Goal: Task Accomplishment & Management: Use online tool/utility

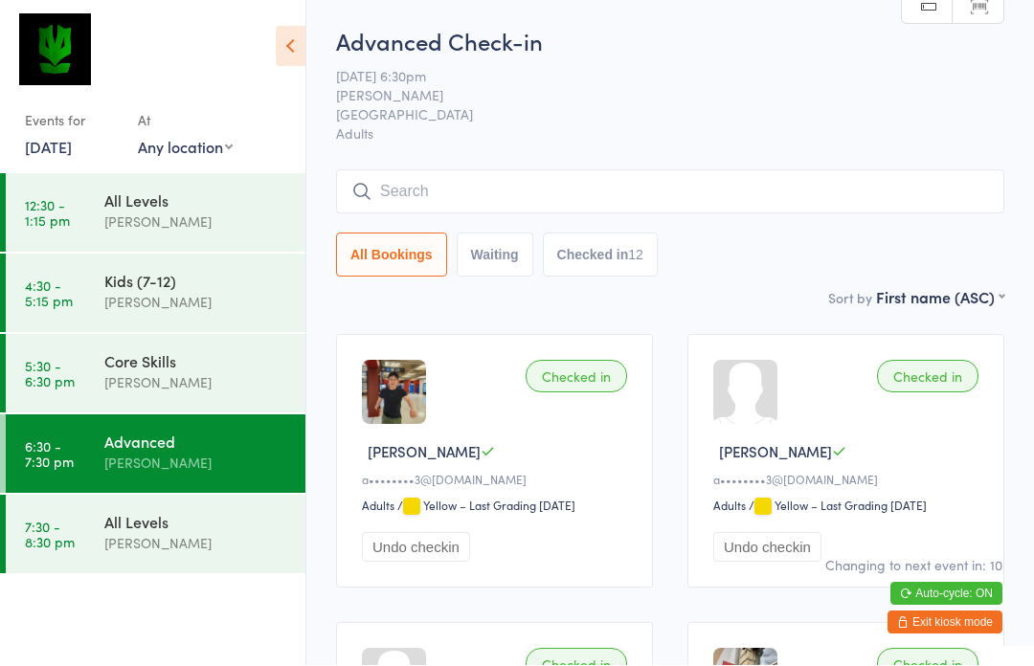
scroll to position [1, 0]
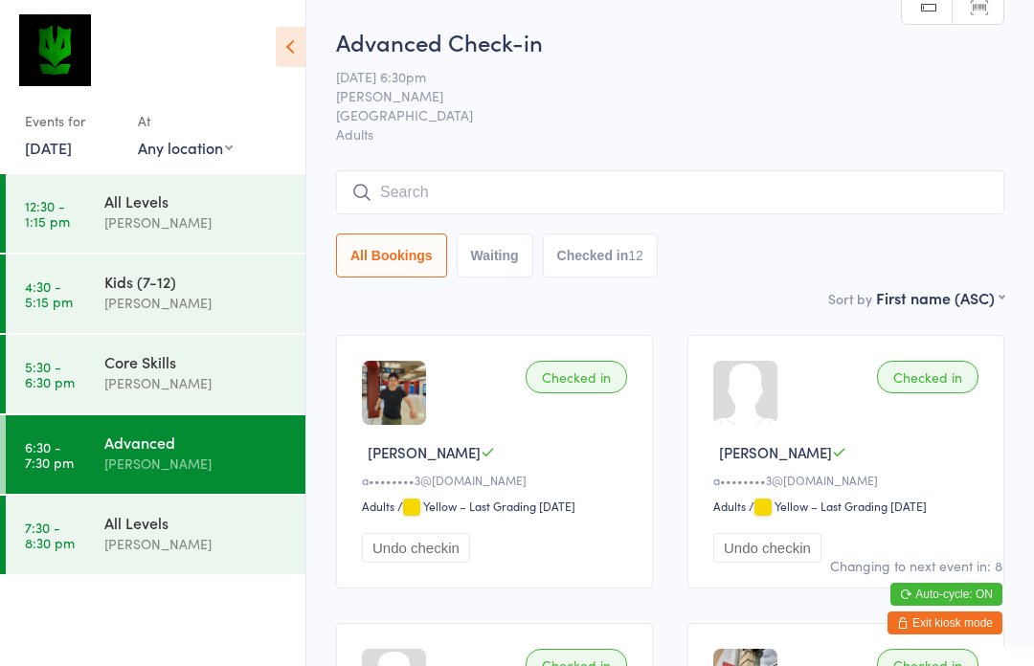
click at [185, 552] on div "[PERSON_NAME]" at bounding box center [196, 544] width 185 height 22
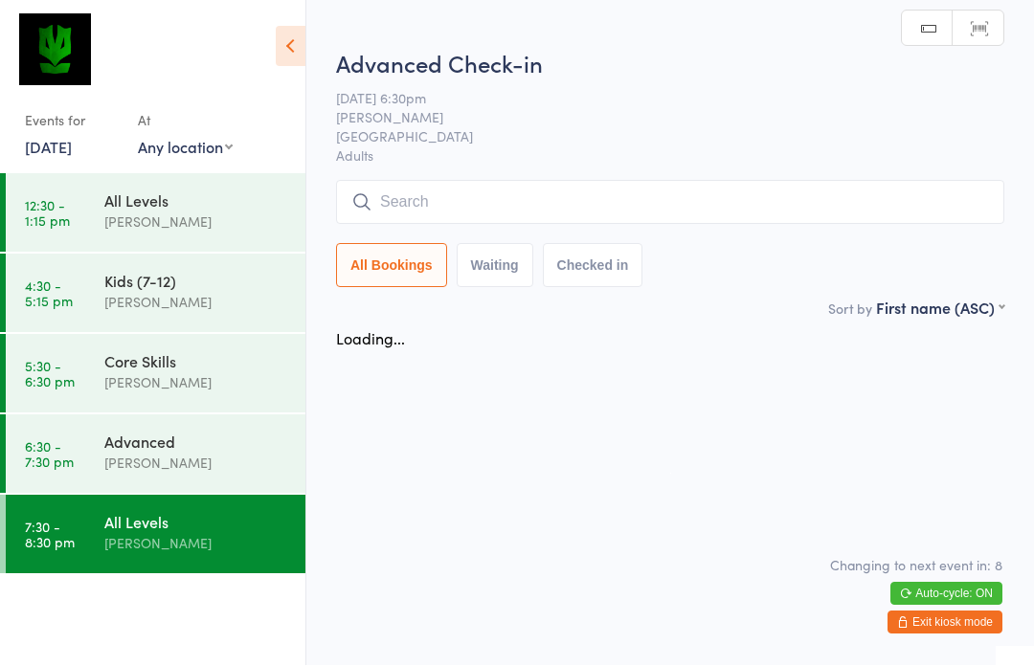
scroll to position [1, 0]
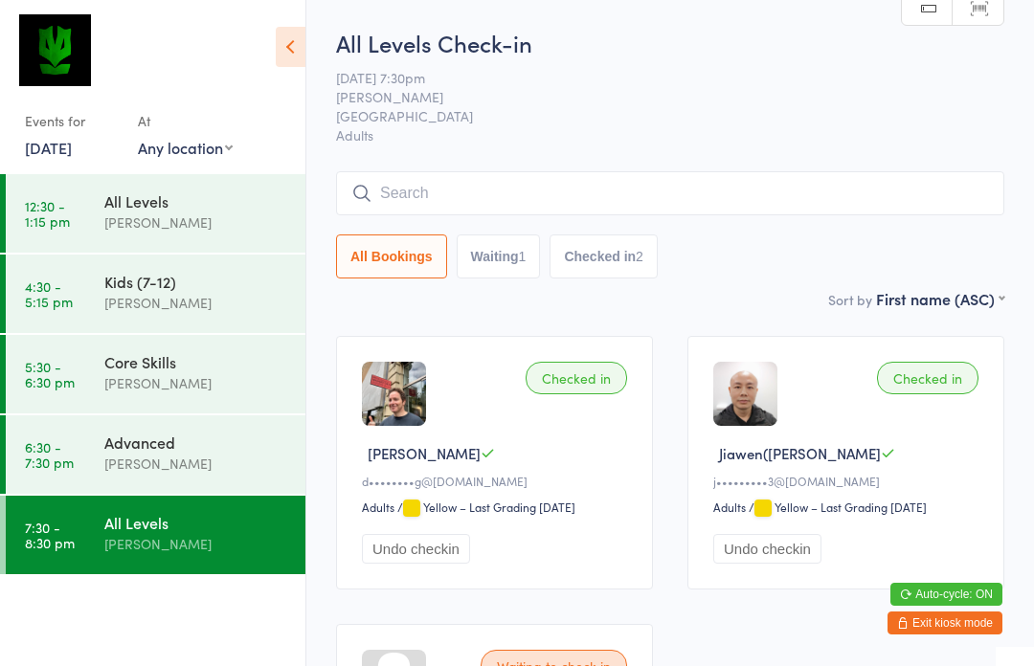
click at [848, 212] on input "search" at bounding box center [670, 193] width 668 height 44
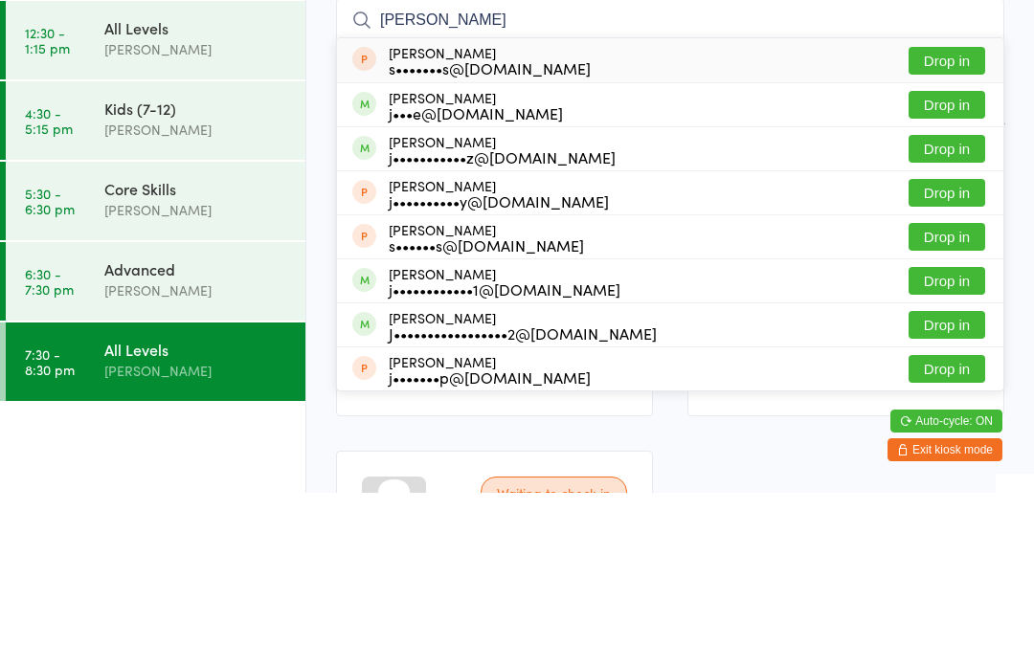
type input "[PERSON_NAME]"
click at [959, 264] on button "Drop in" at bounding box center [946, 278] width 77 height 28
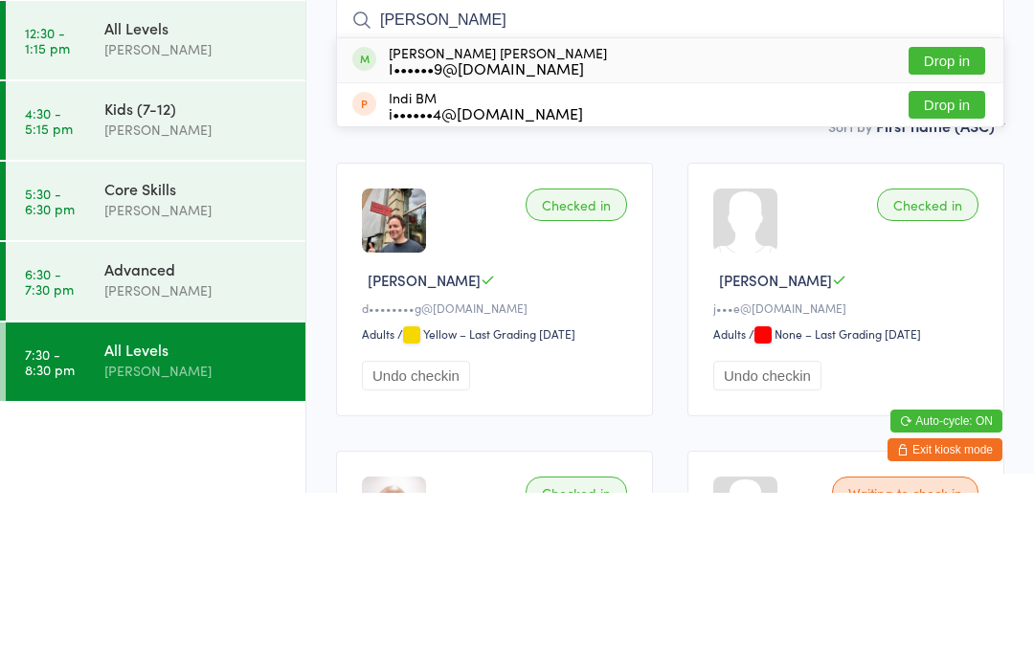
type input "[PERSON_NAME]"
click at [965, 220] on button "Drop in" at bounding box center [946, 234] width 77 height 28
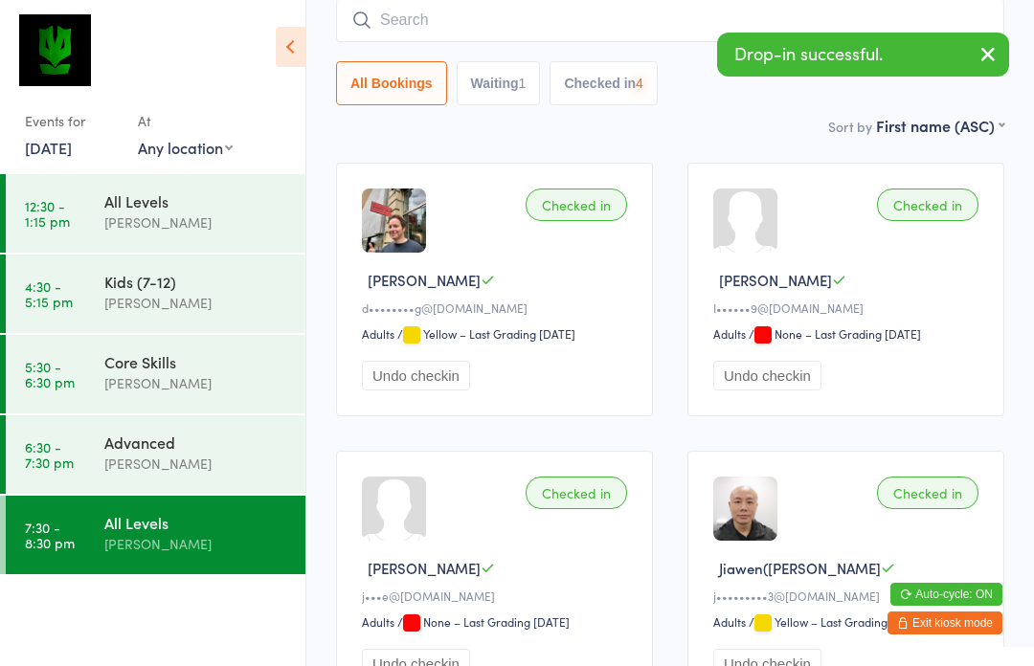
click at [655, 39] on input "search" at bounding box center [670, 20] width 668 height 44
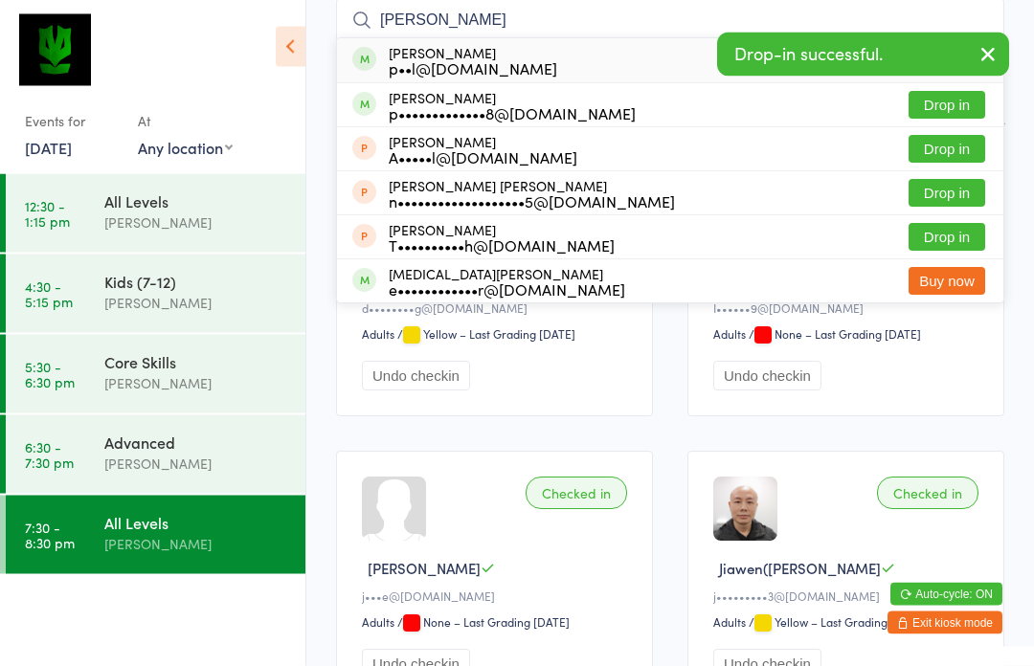
click at [981, 56] on icon "button" at bounding box center [987, 54] width 23 height 24
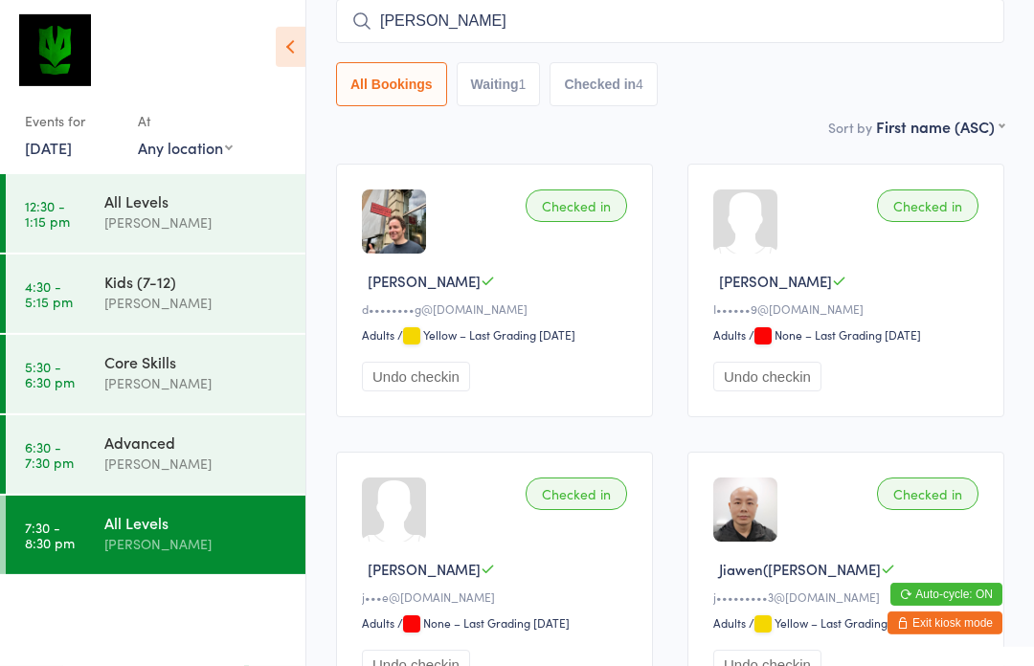
click at [918, 29] on input "[PERSON_NAME]" at bounding box center [670, 21] width 668 height 44
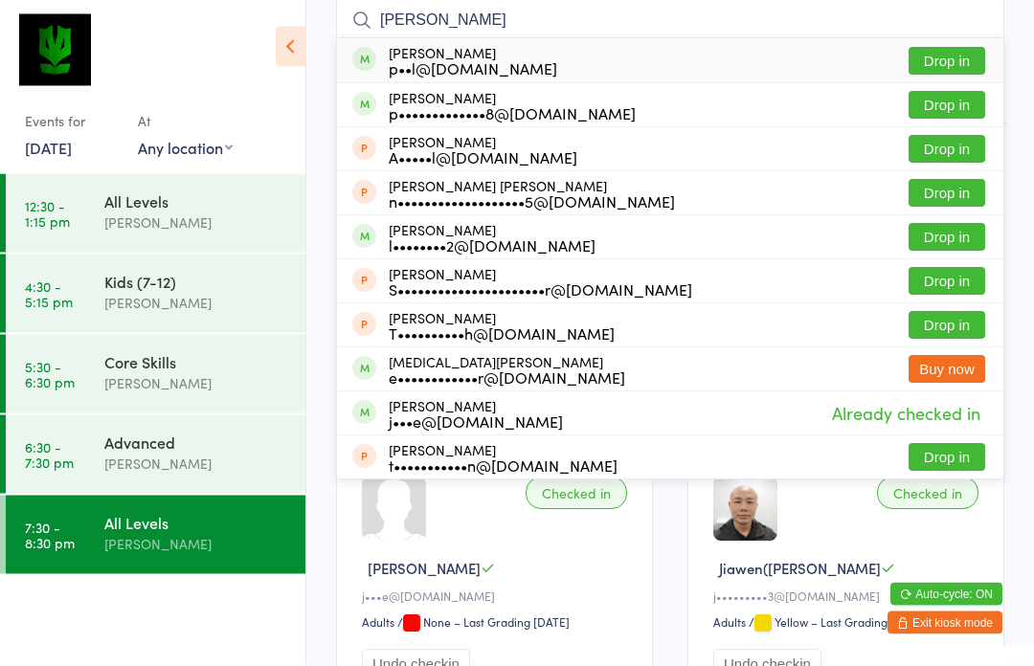
type input "[PERSON_NAME]"
click at [953, 69] on button "Drop in" at bounding box center [946, 62] width 77 height 28
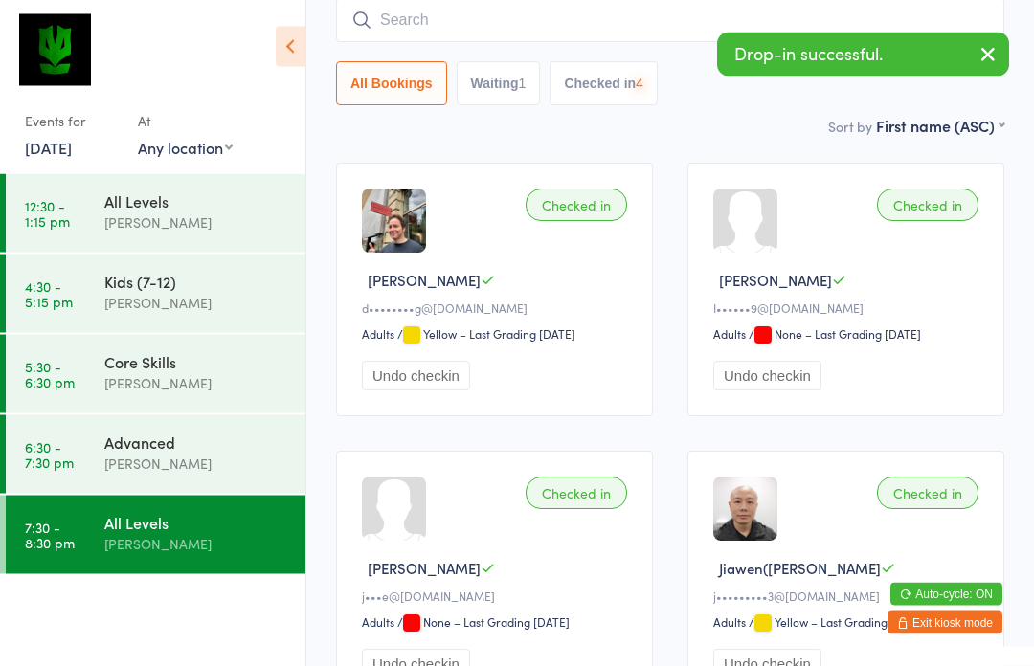
scroll to position [173, 0]
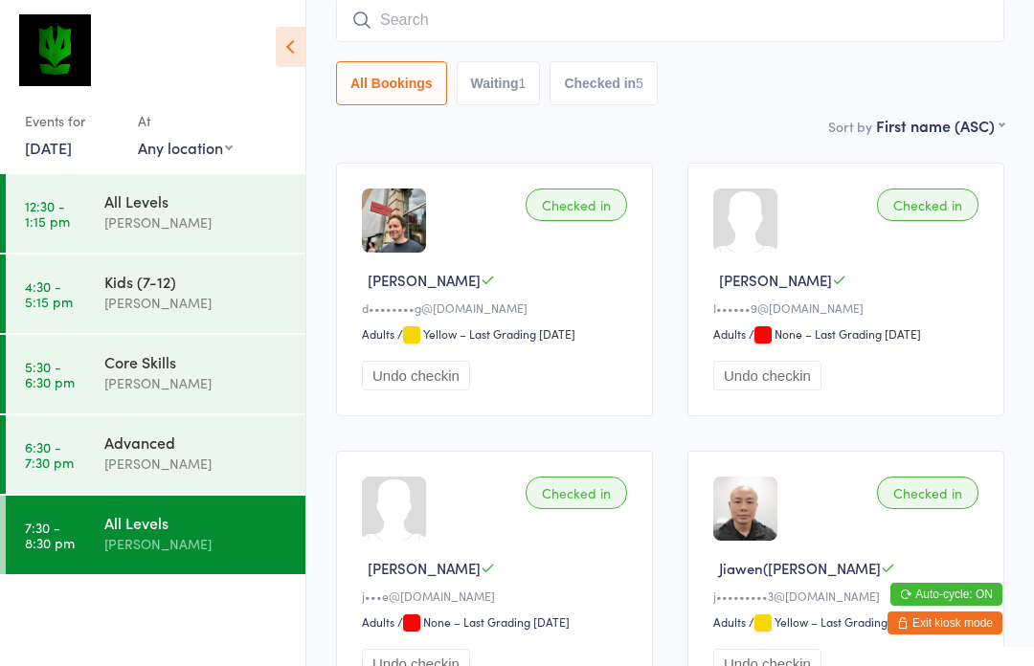
click at [386, 25] on input "search" at bounding box center [670, 20] width 668 height 44
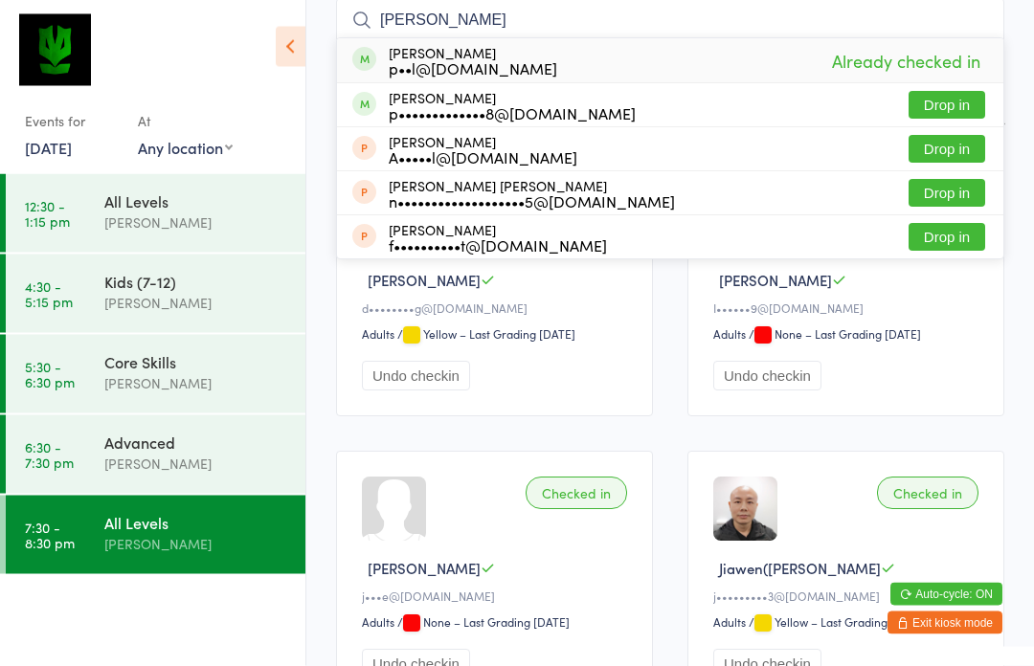
type input "[PERSON_NAME]"
click at [401, 70] on div "p••l@[DOMAIN_NAME]" at bounding box center [473, 68] width 168 height 15
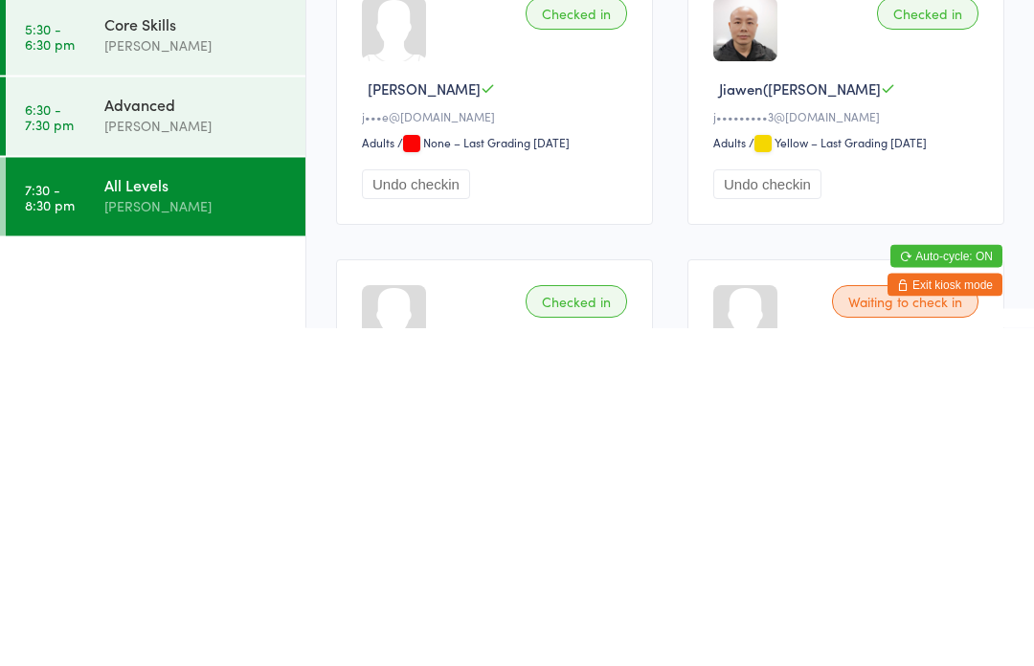
scroll to position [404, 0]
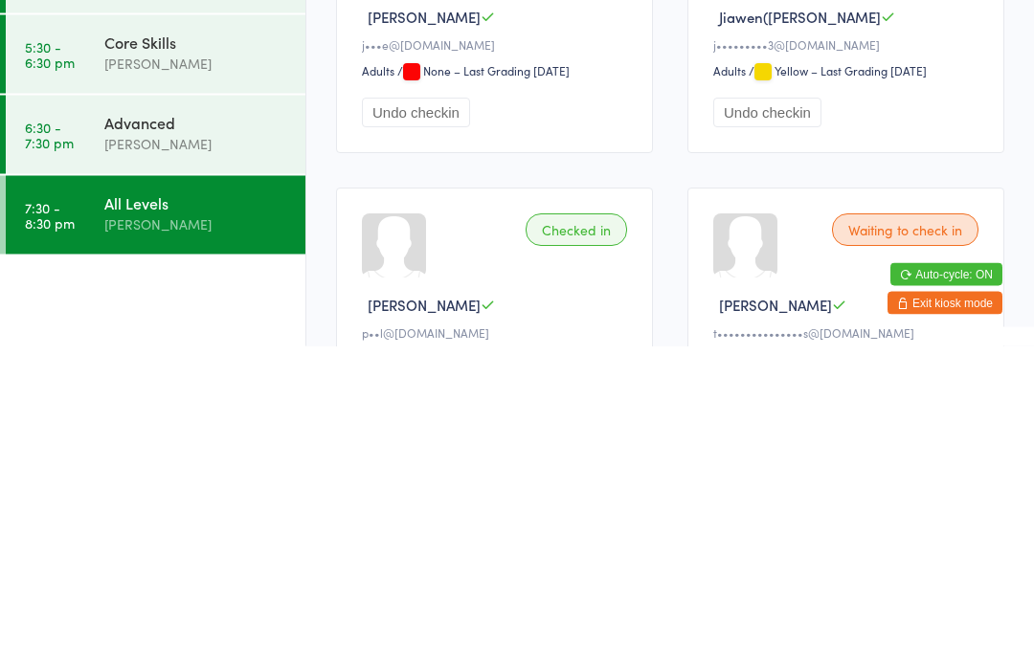
click at [167, 533] on div "[PERSON_NAME]" at bounding box center [196, 544] width 185 height 22
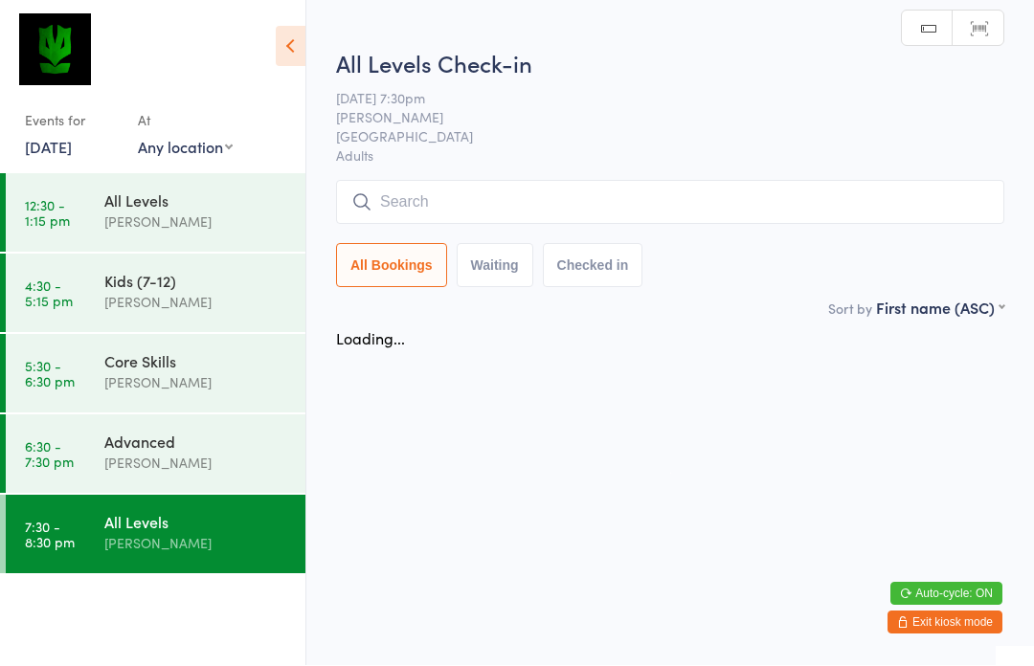
scroll to position [1, 0]
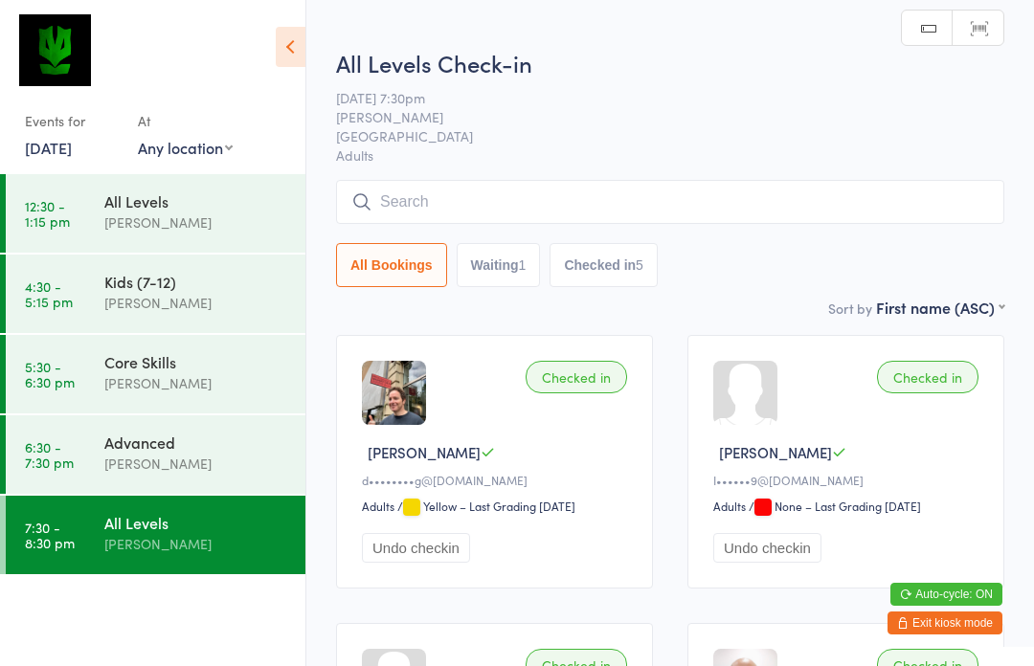
click at [501, 202] on input "search" at bounding box center [670, 202] width 668 height 44
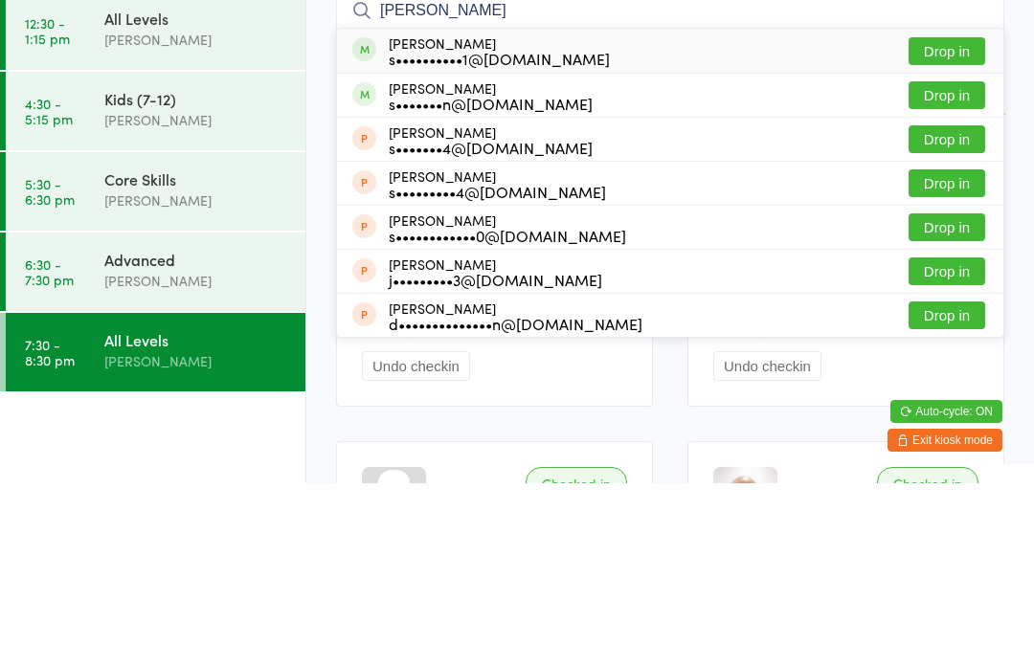
type input "[PERSON_NAME]"
click at [946, 220] on button "Drop in" at bounding box center [946, 234] width 77 height 28
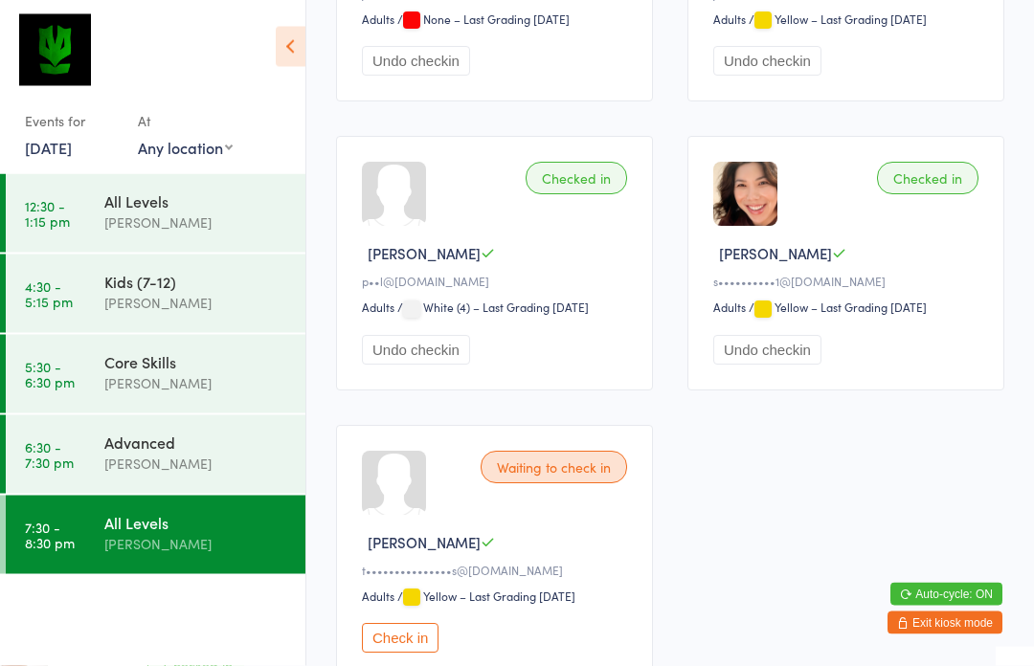
scroll to position [877, 0]
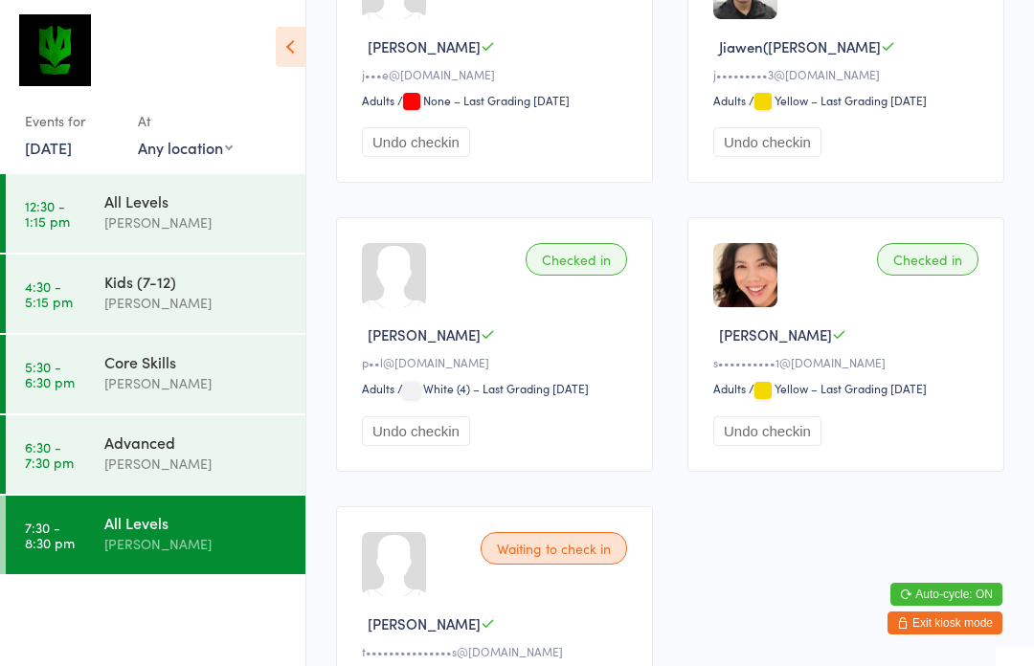
scroll to position [893, 0]
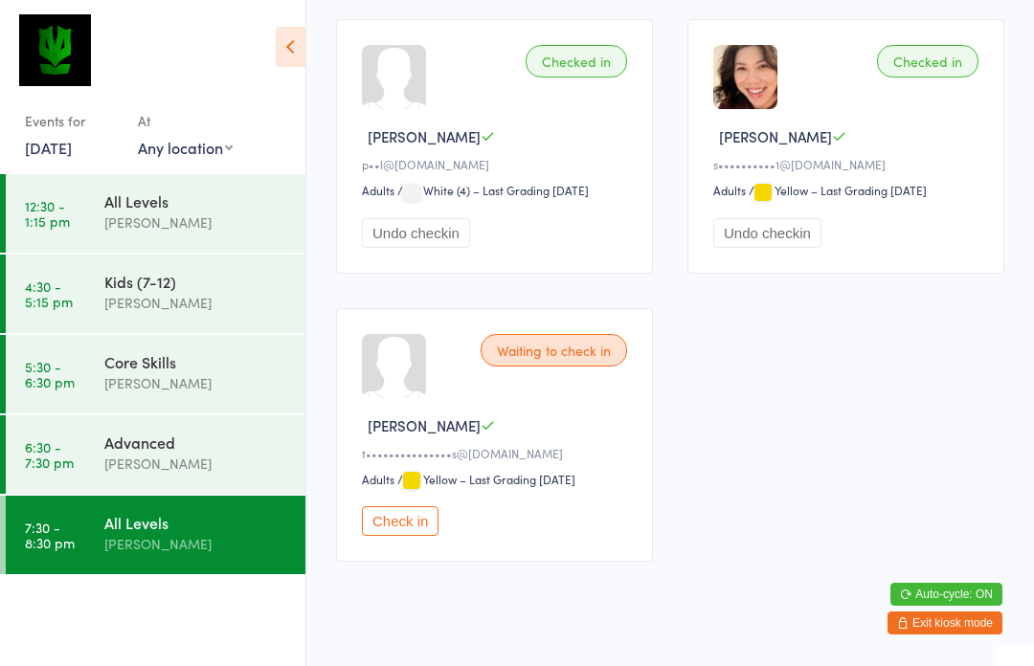
click at [417, 535] on button "Check in" at bounding box center [400, 521] width 77 height 30
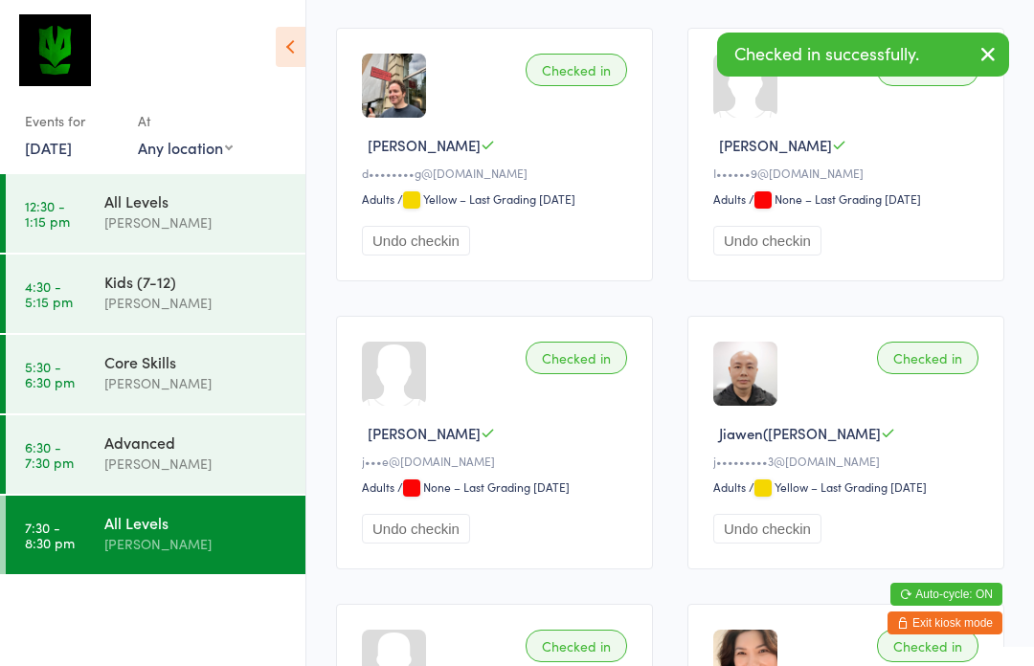
scroll to position [307, 0]
